Goal: Task Accomplishment & Management: Use online tool/utility

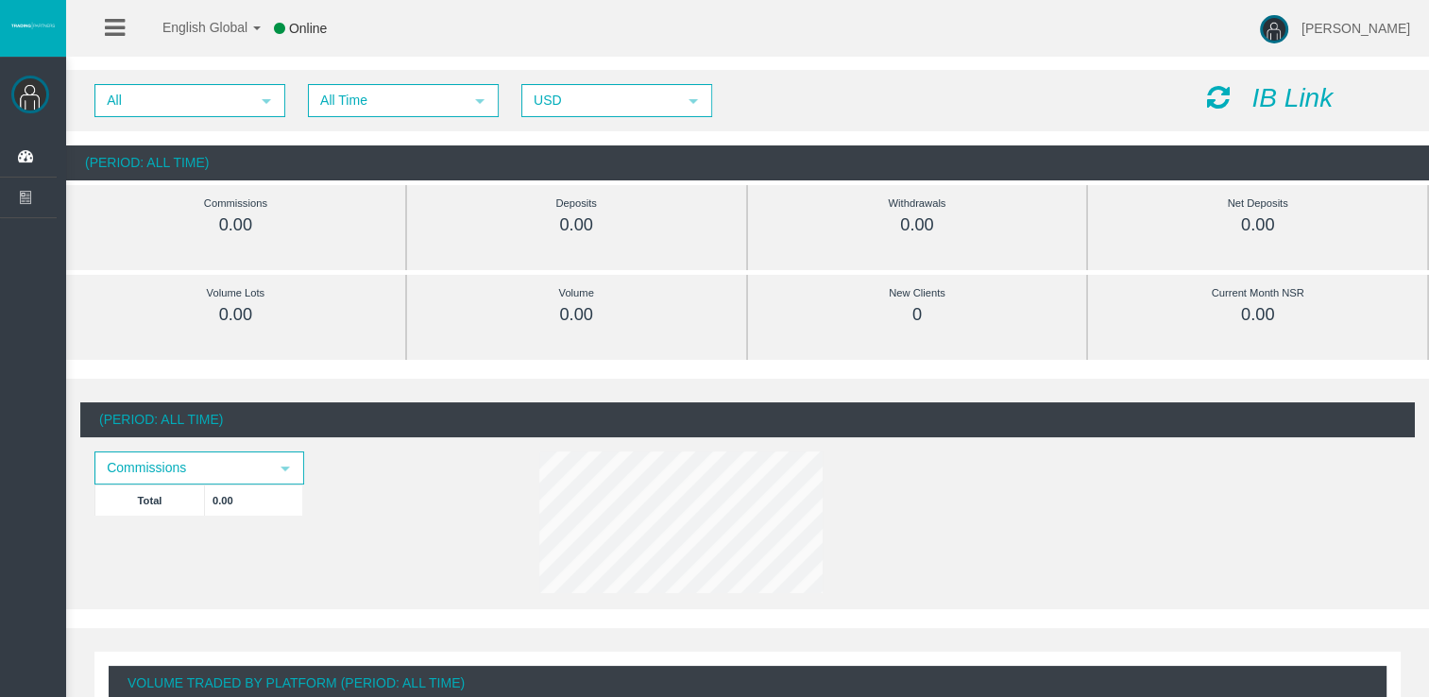
click at [1284, 101] on icon "IB Link" at bounding box center [1292, 97] width 81 height 29
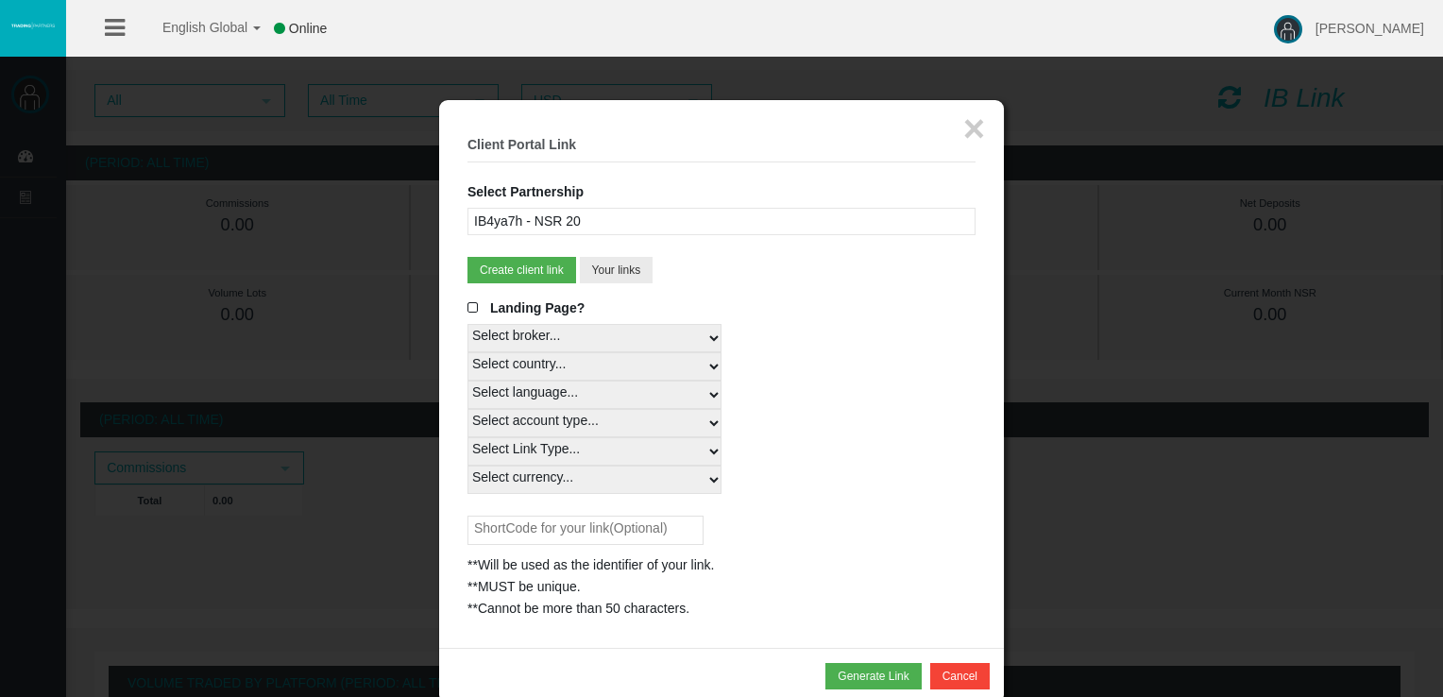
click at [690, 368] on select "Select country... Rest of the World" at bounding box center [595, 366] width 254 height 28
select select
click at [468, 352] on select "Select country... Rest of the World" at bounding box center [595, 366] width 254 height 28
click at [584, 391] on select "Select language... English Japanese Chinese Portuguese Spanish Czech German Fre…" at bounding box center [595, 395] width 254 height 28
select select
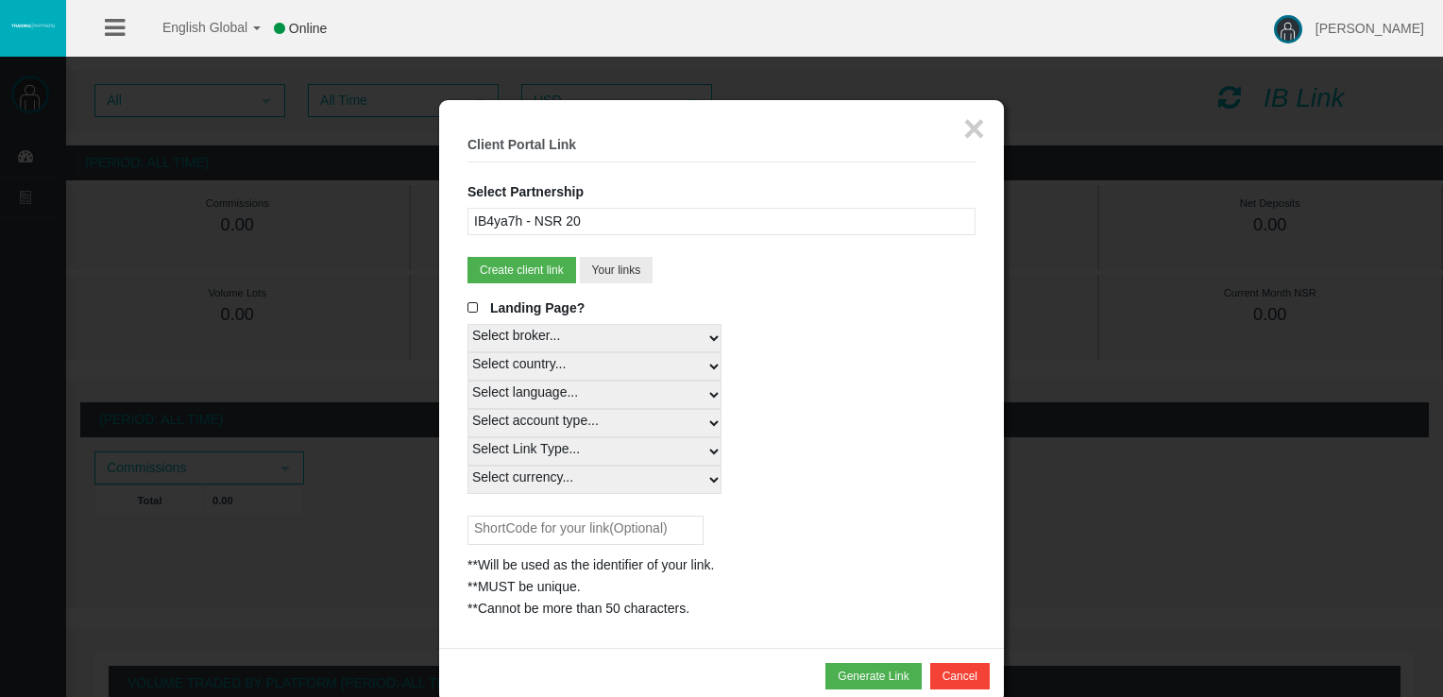
click at [468, 381] on select "Select language... English Japanese Chinese Portuguese Spanish Czech German Fre…" at bounding box center [595, 395] width 254 height 28
click at [578, 418] on select "Select account type... All Platforms MT4 LiveFloatingSpreadAccount MT4 LiveFixe…" at bounding box center [595, 423] width 254 height 28
select select
click at [468, 409] on select "Select account type... All Platforms MT4 LiveFloatingSpreadAccount MT4 LiveFixe…" at bounding box center [595, 423] width 254 height 28
click at [529, 444] on select "Select Link Type... Real" at bounding box center [595, 451] width 254 height 28
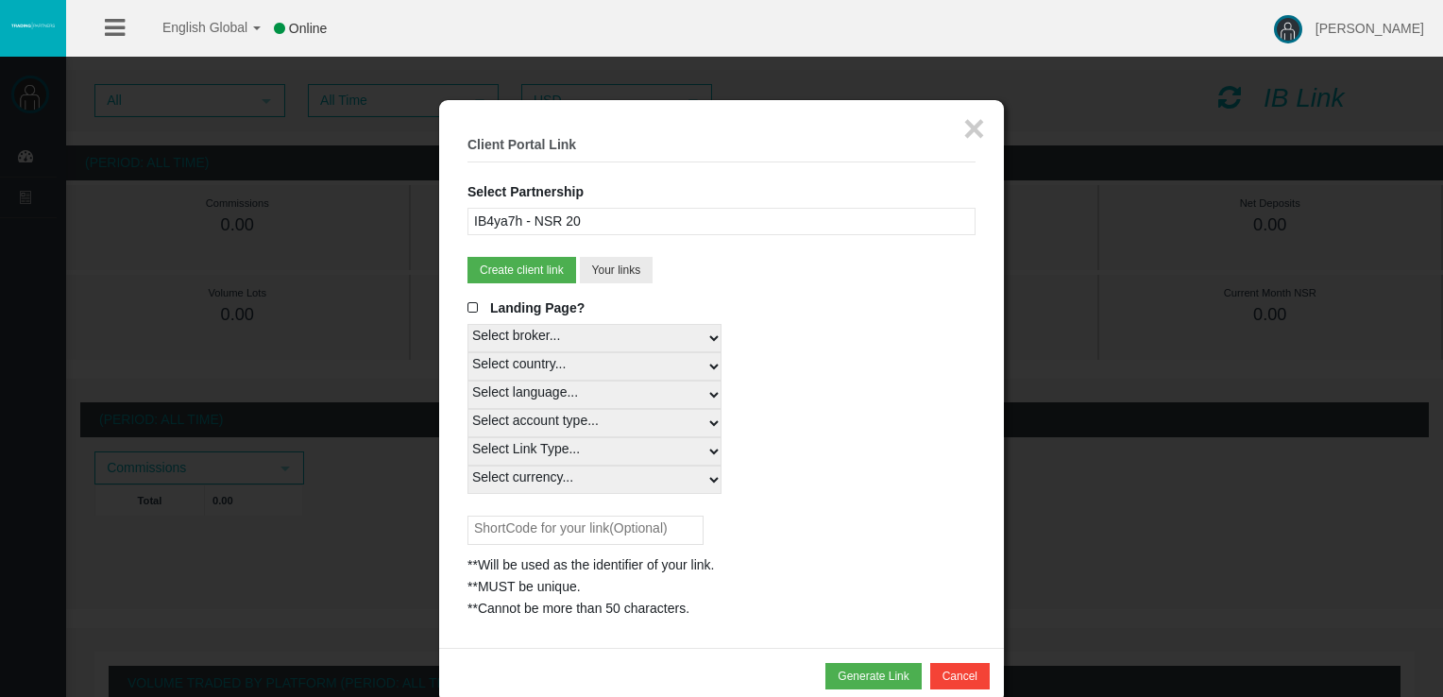
select select "Real"
click at [468, 437] on select "Select Link Type... Real" at bounding box center [595, 451] width 254 height 28
click at [602, 482] on select "Select currency... All Currencies EUR GBP USD" at bounding box center [595, 480] width 254 height 28
select select "USD"
click at [468, 466] on select "Select currency... All Currencies EUR GBP USD" at bounding box center [595, 480] width 254 height 28
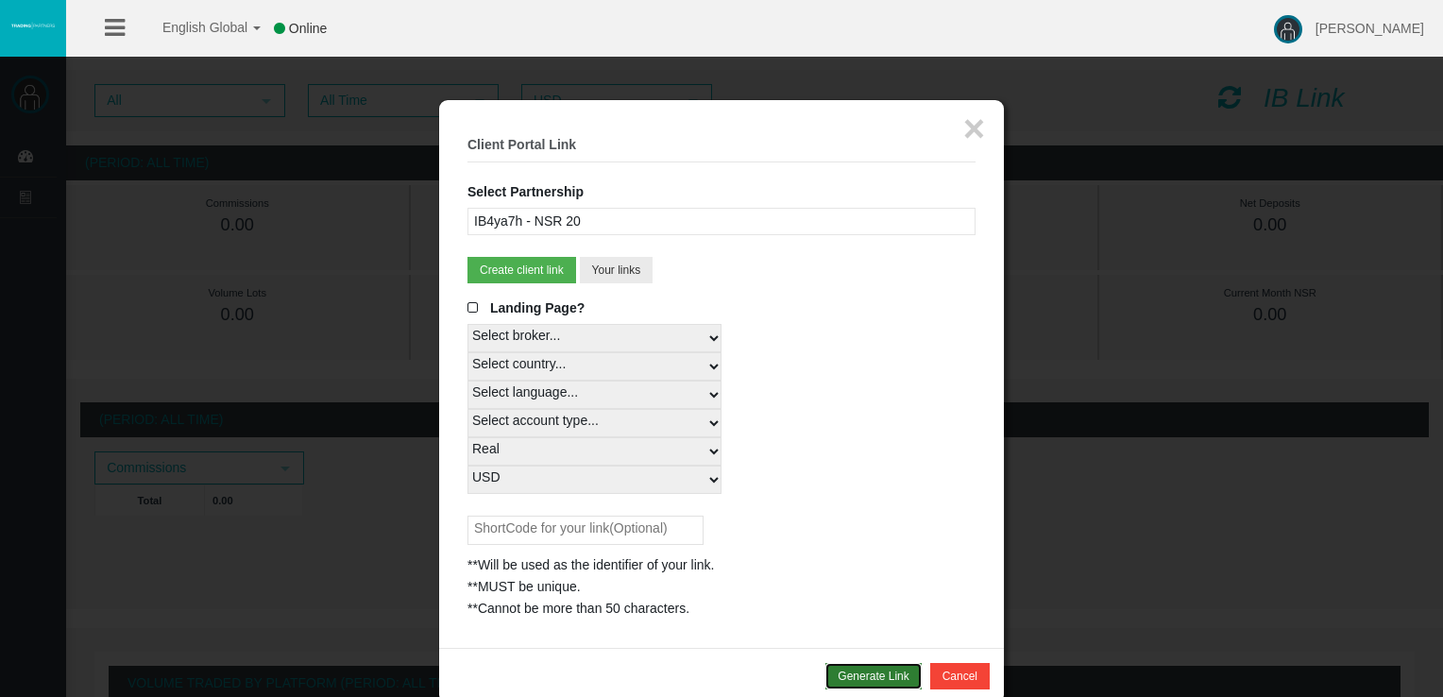
click at [857, 671] on button "Generate Link" at bounding box center [873, 676] width 95 height 26
click at [481, 633] on div at bounding box center [476, 629] width 17 height 13
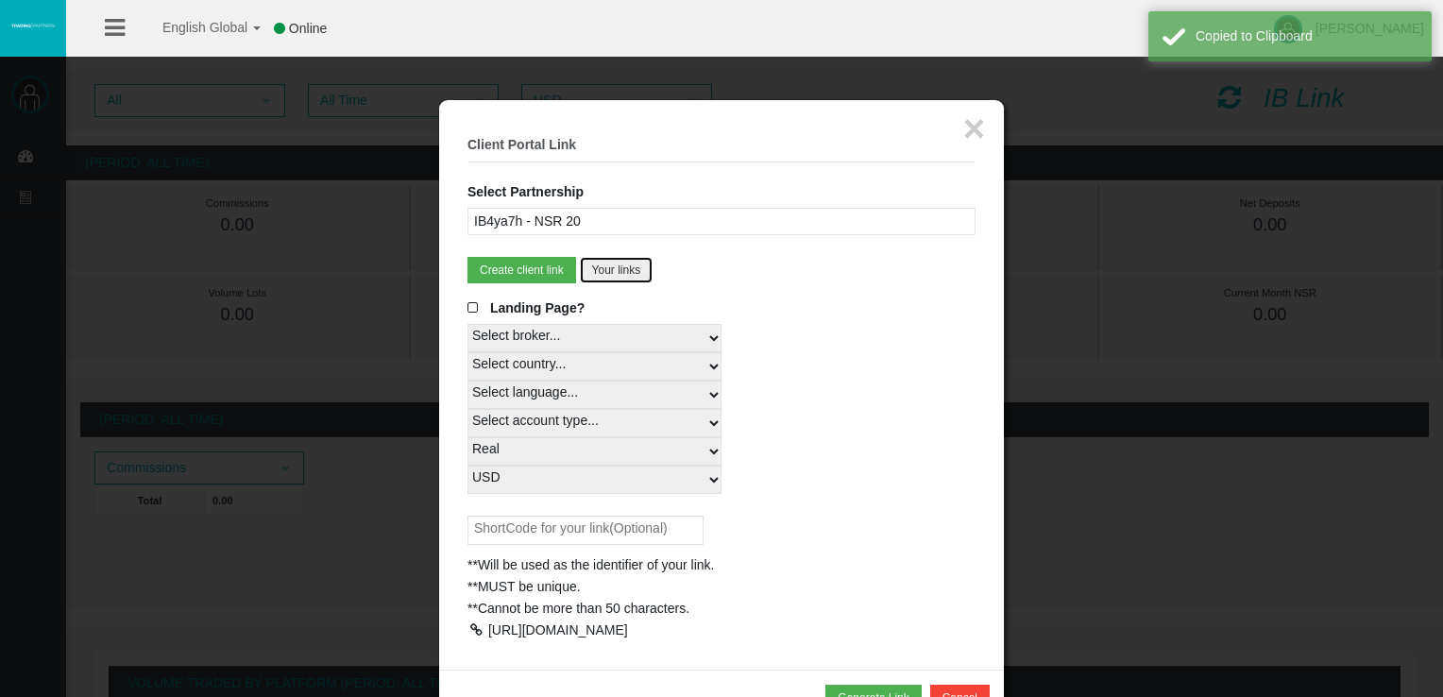
click at [622, 271] on button "Your links" at bounding box center [617, 270] width 74 height 26
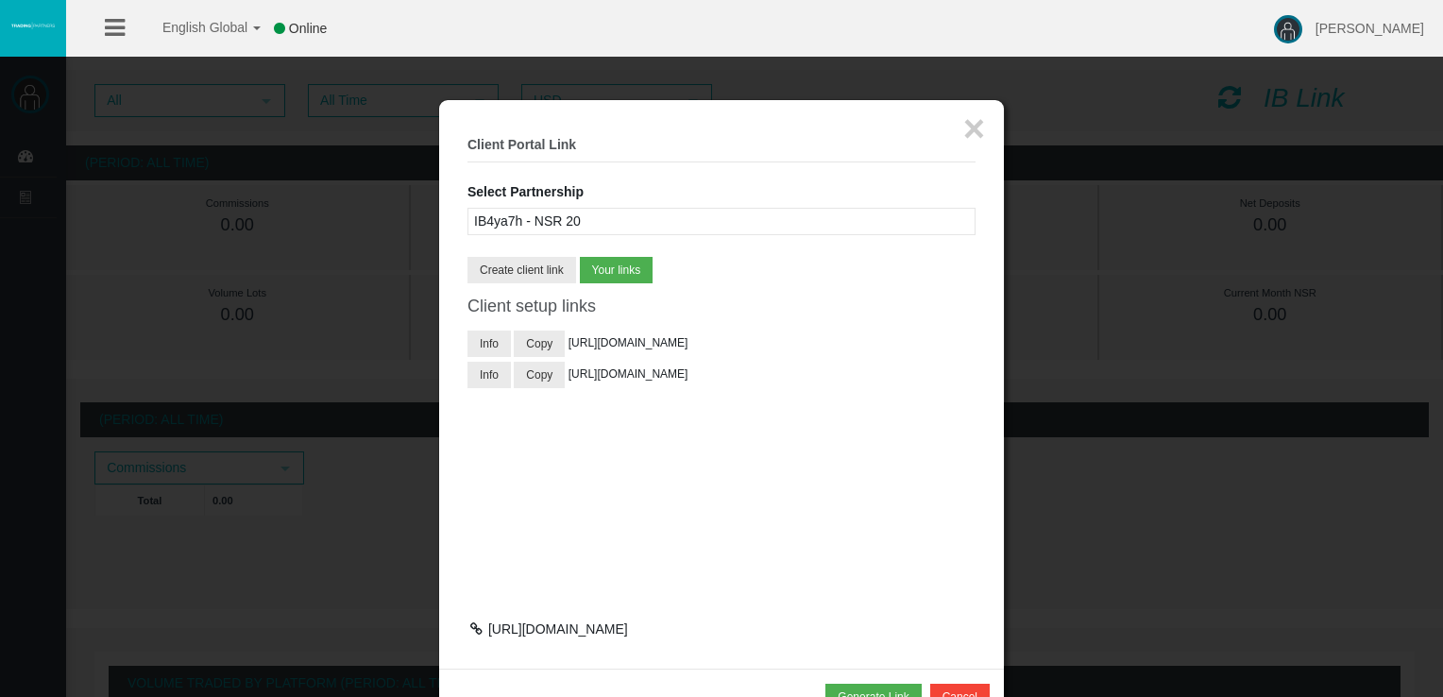
drag, startPoint x: 868, startPoint y: 595, endPoint x: 1046, endPoint y: 59, distance: 565.1
click at [1046, 59] on div at bounding box center [721, 348] width 1443 height 697
click at [981, 128] on button "×" at bounding box center [974, 129] width 22 height 38
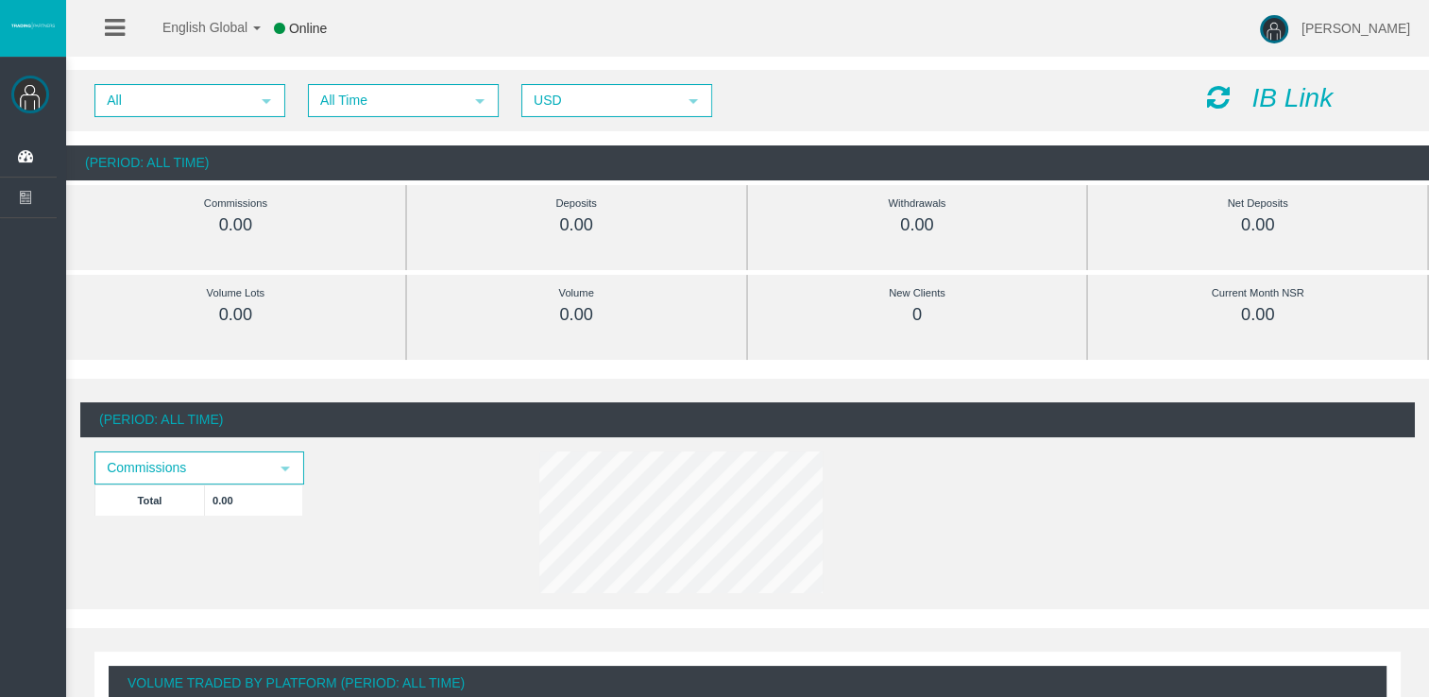
click at [1271, 116] on div "All select All Time select 5 USD select USD IB Link" at bounding box center [747, 100] width 1363 height 61
click at [1272, 113] on div "All select All Time select 5 USD select USD IB Link" at bounding box center [747, 100] width 1363 height 61
click at [1274, 111] on div "IB Link" at bounding box center [1304, 98] width 223 height 29
click at [1279, 108] on icon "IB Link" at bounding box center [1292, 97] width 81 height 29
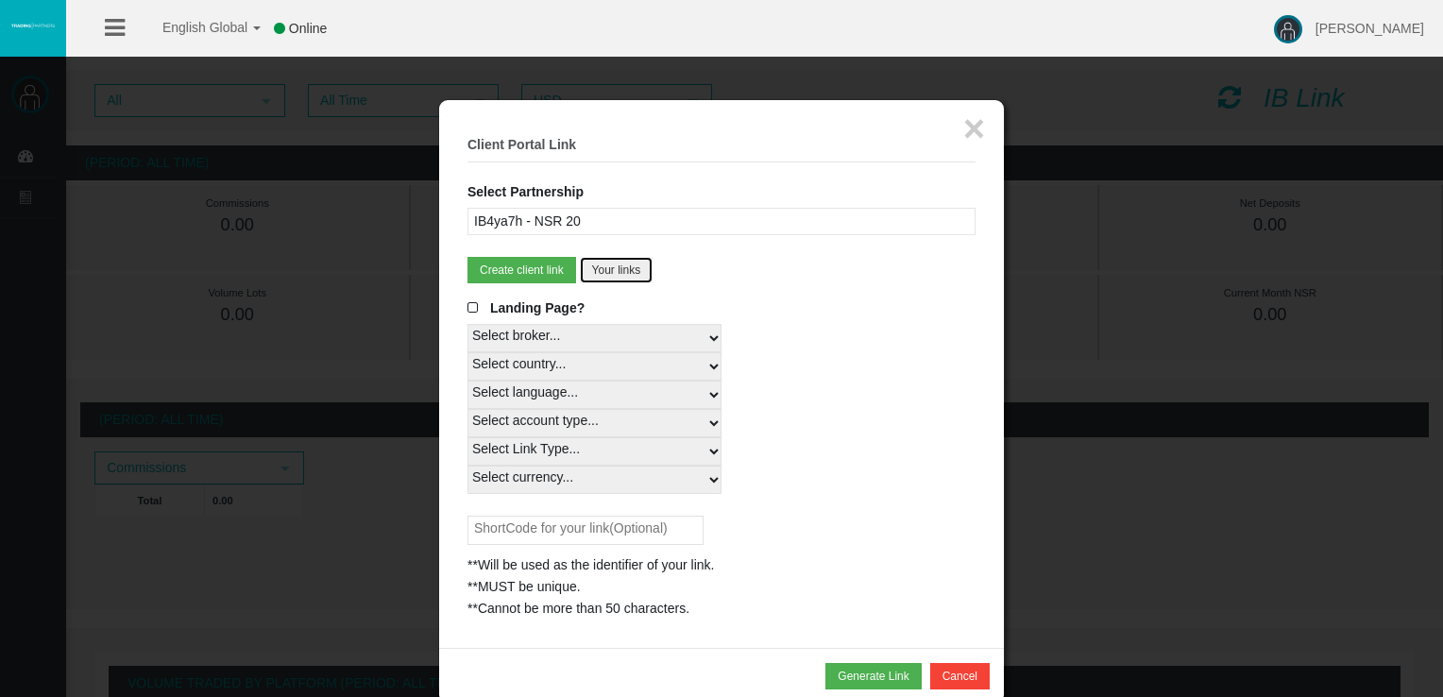
click at [630, 272] on button "Your links" at bounding box center [617, 270] width 74 height 26
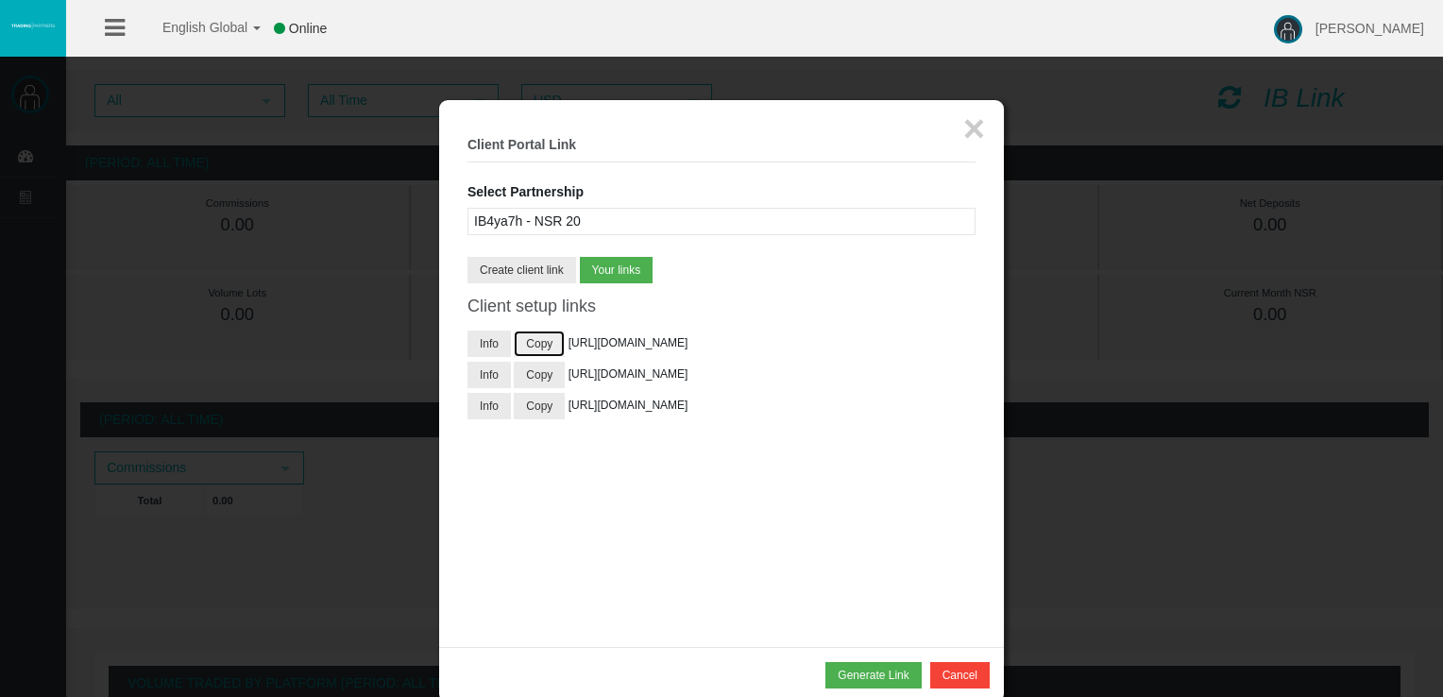
click at [547, 339] on button "Copy" at bounding box center [539, 344] width 51 height 26
click at [983, 674] on button "Cancel" at bounding box center [960, 675] width 60 height 26
